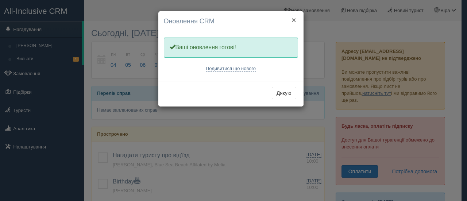
click at [295, 19] on button "×" at bounding box center [293, 20] width 4 height 8
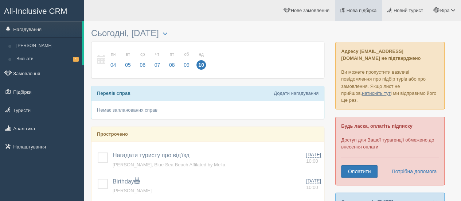
click at [352, 8] on link "Нова підбірка" at bounding box center [358, 10] width 47 height 21
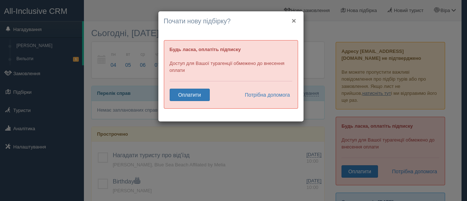
click at [295, 22] on button "×" at bounding box center [293, 21] width 4 height 8
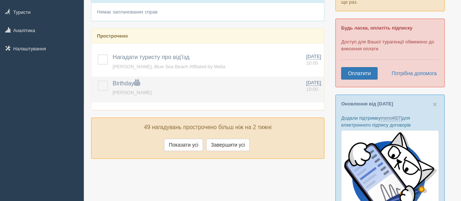
scroll to position [109, 0]
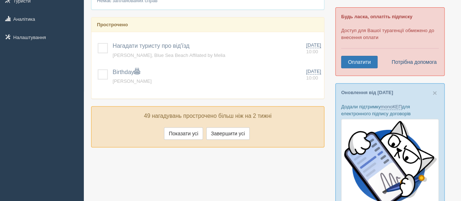
click at [406, 56] on link "Потрібна допомога" at bounding box center [412, 62] width 50 height 12
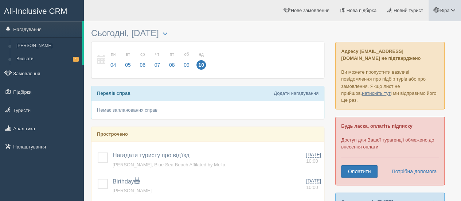
click at [454, 8] on span at bounding box center [453, 10] width 5 height 5
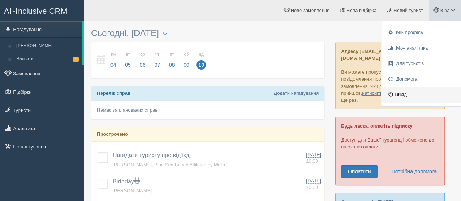
click at [402, 93] on link "Вихід" at bounding box center [420, 95] width 79 height 16
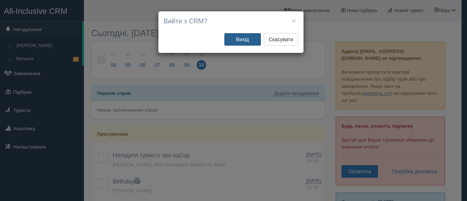
click at [246, 41] on button "Вихід" at bounding box center [242, 39] width 36 height 12
